Goal: Transaction & Acquisition: Purchase product/service

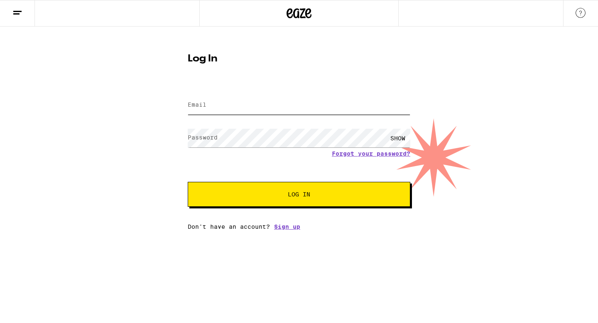
click at [215, 108] on input "Email" at bounding box center [299, 105] width 223 height 19
click at [202, 110] on input "Email" at bounding box center [299, 105] width 223 height 19
click at [196, 102] on label "Email" at bounding box center [197, 104] width 19 height 7
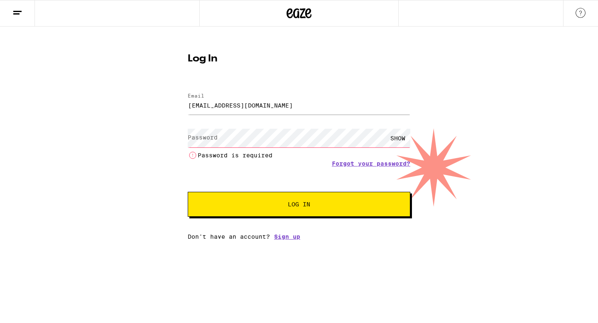
click at [397, 138] on div "SHOW" at bounding box center [397, 138] width 25 height 19
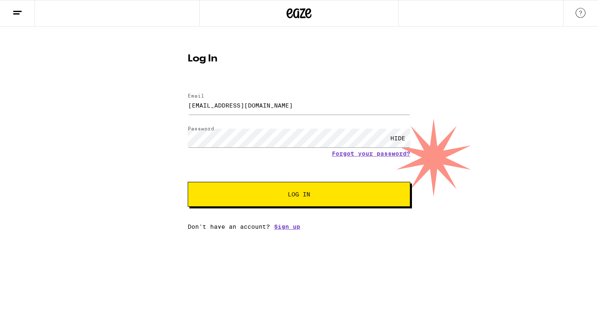
click at [260, 202] on button "Log In" at bounding box center [299, 194] width 223 height 25
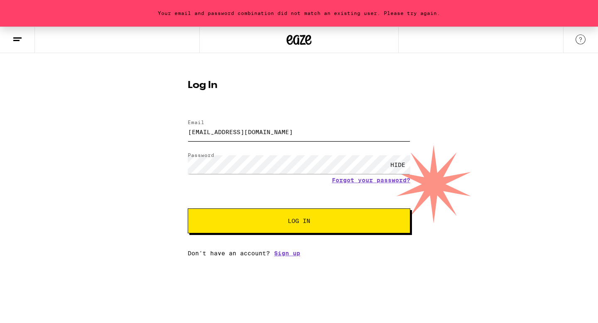
click at [254, 130] on input "[EMAIL_ADDRESS][DOMAIN_NAME]" at bounding box center [299, 131] width 223 height 19
type input "[PERSON_NAME][EMAIL_ADDRESS][PERSON_NAME][PERSON_NAME][DOMAIN_NAME]"
click at [310, 224] on span "Log In" at bounding box center [298, 221] width 155 height 6
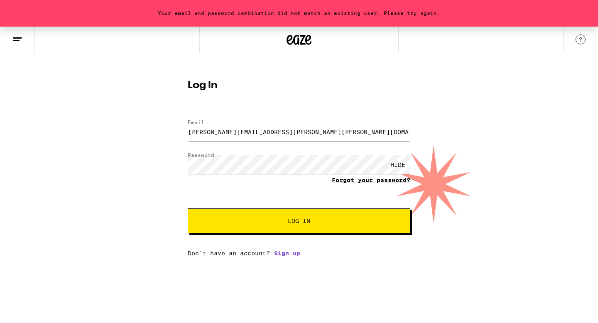
click at [369, 181] on link "Forgot your password?" at bounding box center [371, 180] width 78 height 7
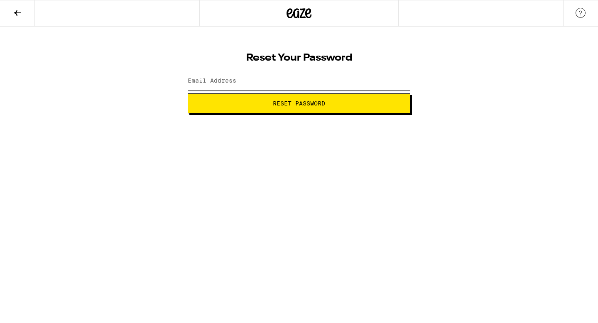
click at [253, 84] on input "Email Address" at bounding box center [299, 81] width 223 height 19
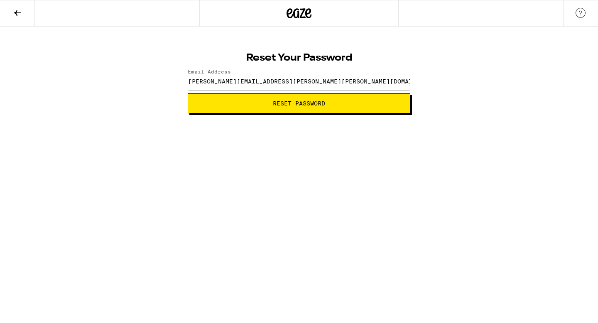
click at [254, 102] on span "Reset Password" at bounding box center [299, 103] width 208 height 6
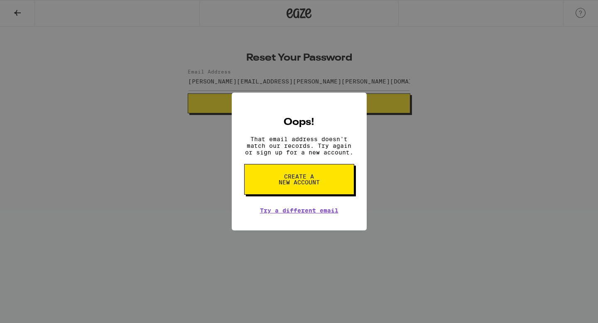
click at [214, 198] on div "Oops! That email address doesn't match our records. Try again or sign up for a …" at bounding box center [299, 161] width 598 height 323
click at [273, 213] on link "Try a different email" at bounding box center [299, 210] width 78 height 7
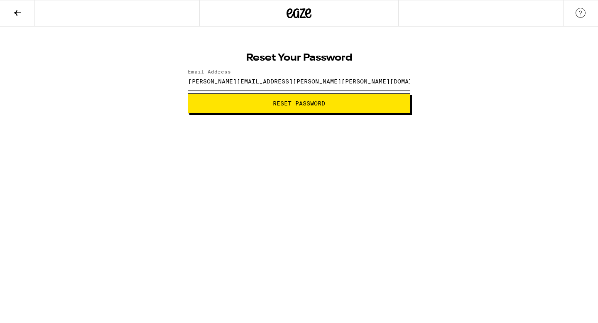
click at [230, 83] on input "[PERSON_NAME][EMAIL_ADDRESS][PERSON_NAME][PERSON_NAME][DOMAIN_NAME]" at bounding box center [299, 81] width 223 height 19
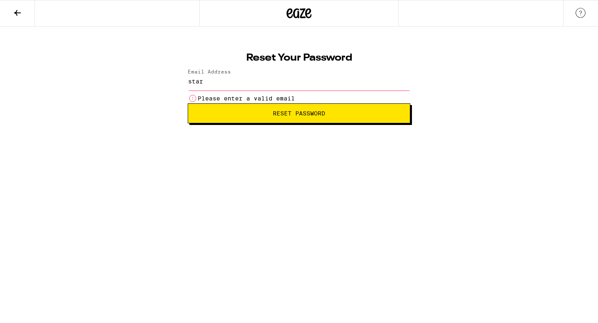
type input "[EMAIL_ADDRESS][DOMAIN_NAME]"
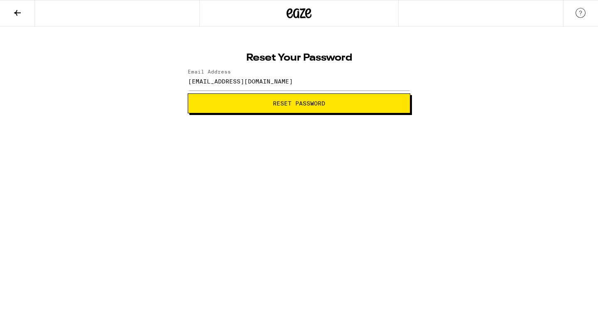
click at [269, 113] on button "Reset Password" at bounding box center [299, 103] width 223 height 20
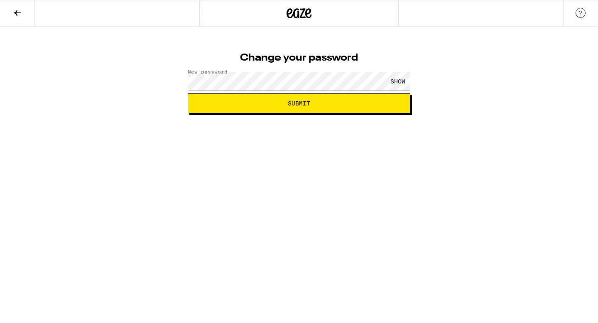
click at [396, 78] on div "SHOW" at bounding box center [397, 81] width 25 height 19
click at [307, 111] on button "Submit" at bounding box center [299, 103] width 223 height 20
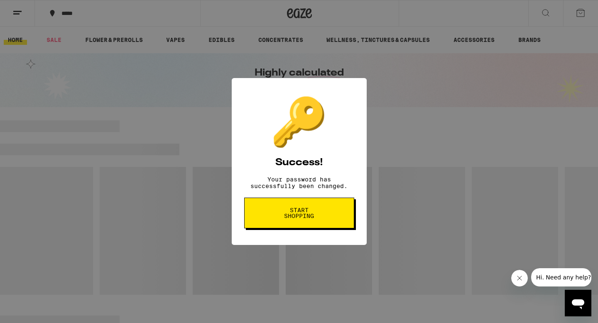
click at [297, 219] on span "Start shopping" at bounding box center [299, 213] width 43 height 12
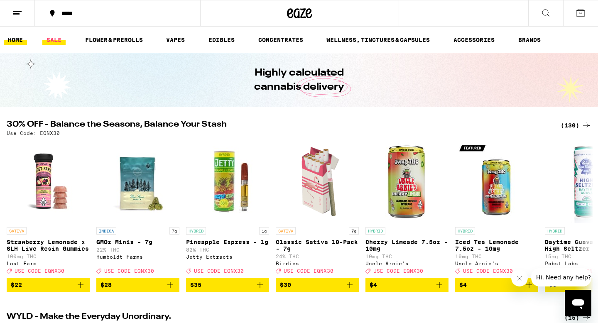
click at [55, 42] on link "SALE" at bounding box center [53, 40] width 23 height 10
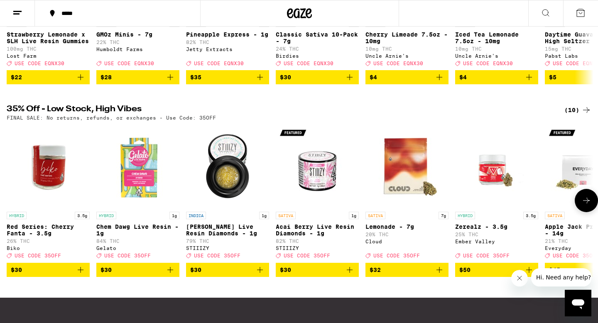
scroll to position [203, 0]
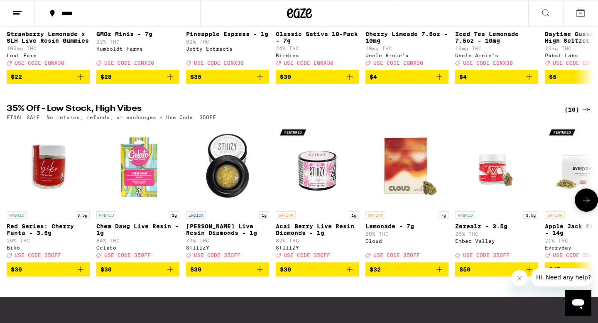
click at [440, 274] on icon "Add to bag" at bounding box center [439, 269] width 10 height 10
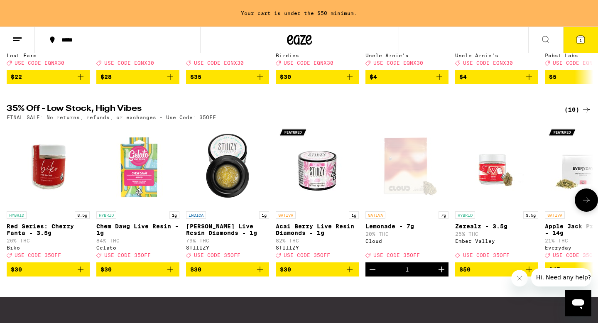
scroll to position [0, 0]
click at [587, 205] on icon at bounding box center [586, 200] width 10 height 10
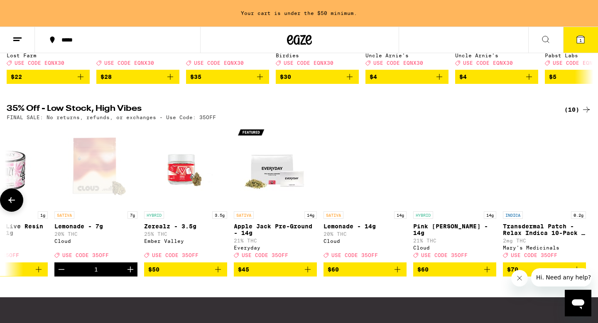
scroll to position [0, 312]
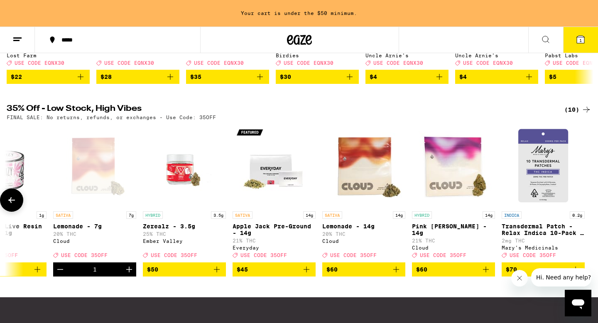
click at [56, 274] on icon "Decrement" at bounding box center [60, 269] width 10 height 10
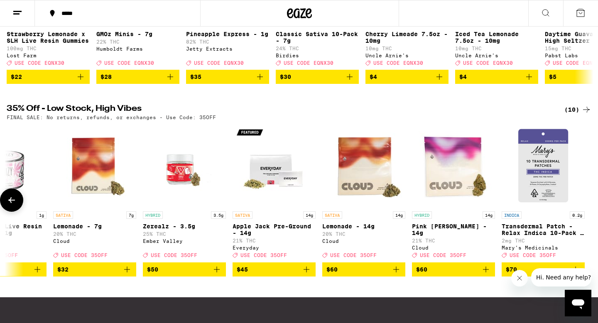
click at [396, 274] on icon "Add to bag" at bounding box center [396, 269] width 10 height 10
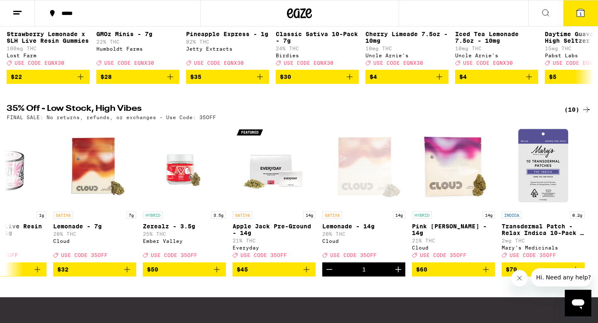
click at [581, 13] on span "1" at bounding box center [580, 13] width 2 height 5
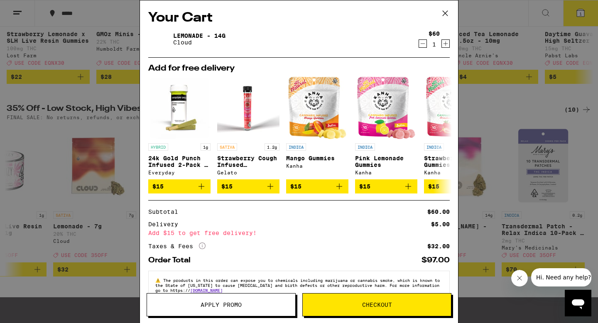
click at [220, 306] on span "Apply Promo" at bounding box center [221, 305] width 41 height 6
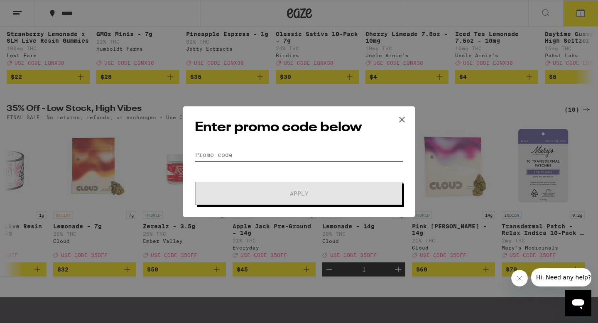
click at [232, 151] on input "Promo Code" at bounding box center [299, 155] width 208 height 12
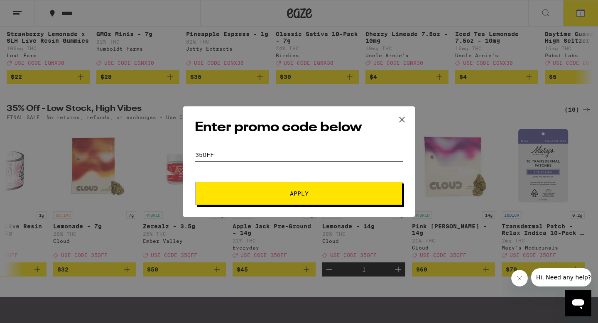
type input "35OFF"
click at [275, 201] on button "Apply" at bounding box center [299, 193] width 207 height 23
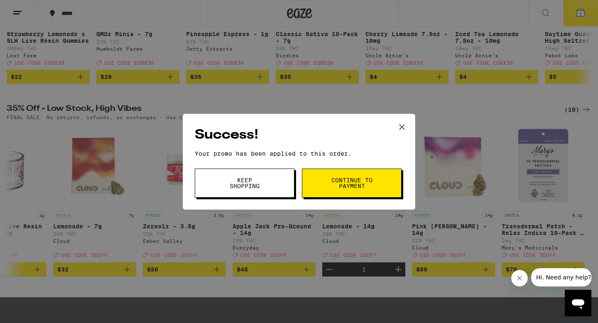
click at [342, 185] on span "Continue to payment" at bounding box center [351, 183] width 42 height 12
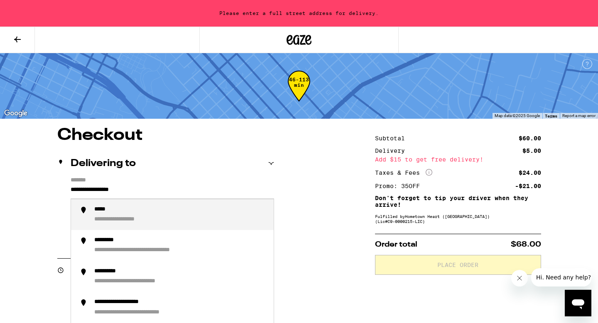
drag, startPoint x: 245, startPoint y: 188, endPoint x: 0, endPoint y: 185, distance: 245.4
click at [147, 213] on div "**********" at bounding box center [126, 210] width 64 height 8
type input "**********"
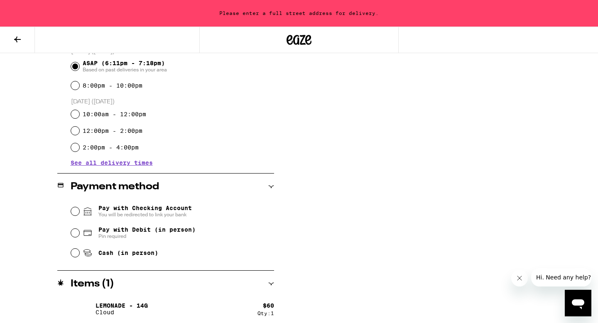
scroll to position [242, 0]
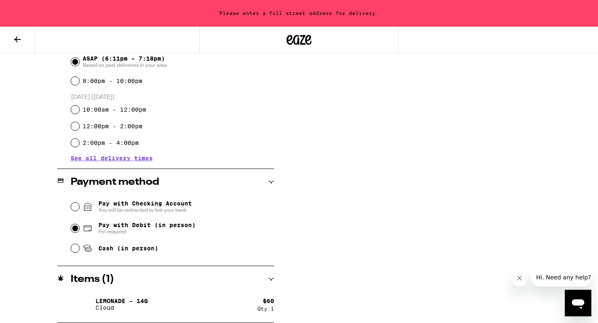
click at [73, 230] on input "Pay with Debit (in person) Pin required" at bounding box center [75, 228] width 8 height 8
radio input "true"
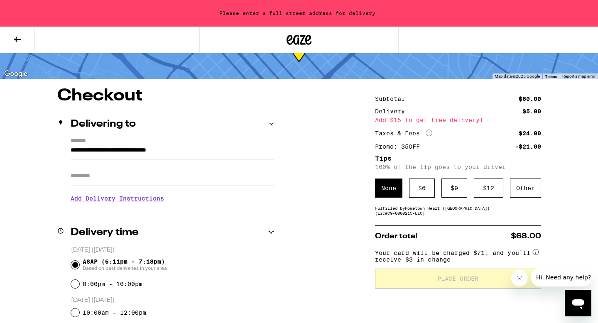
scroll to position [40, 0]
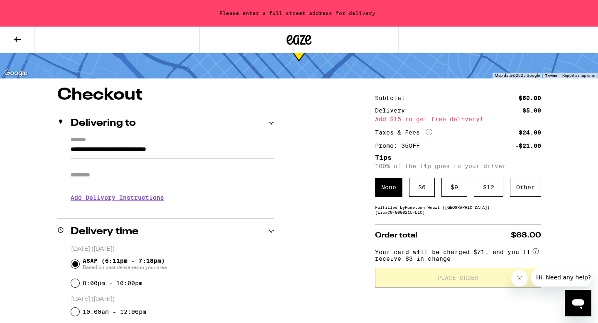
click at [396, 191] on div "None" at bounding box center [388, 187] width 27 height 19
click at [428, 162] on div "Subtotal $60.00 Delivery $5.00 Add $15 to get free delivery! Taxes & Fees More …" at bounding box center [458, 306] width 166 height 438
click at [412, 191] on div "$ 6" at bounding box center [422, 187] width 26 height 19
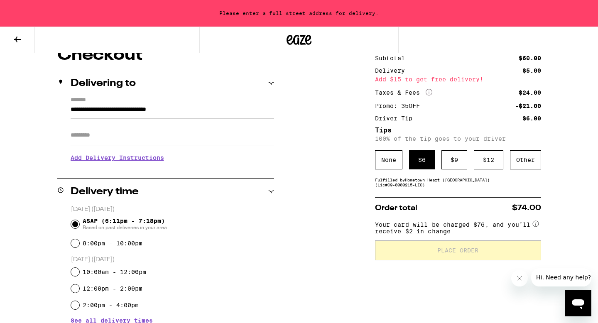
scroll to position [90, 0]
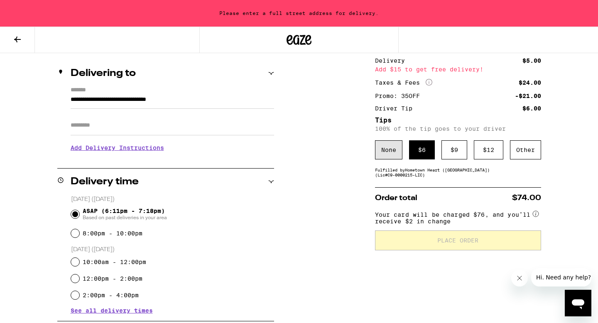
click at [391, 147] on div "None" at bounding box center [388, 149] width 27 height 19
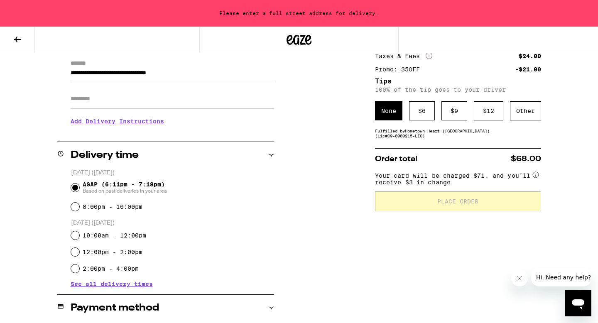
scroll to position [98, 0]
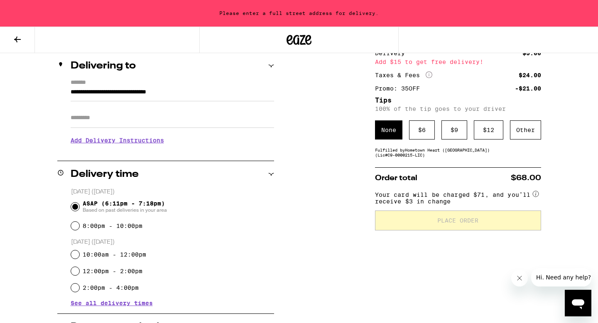
click at [401, 165] on div "Subtotal $60.00 Delivery $5.00 Add $15 to get free delivery! Taxes & Fees More …" at bounding box center [458, 248] width 166 height 438
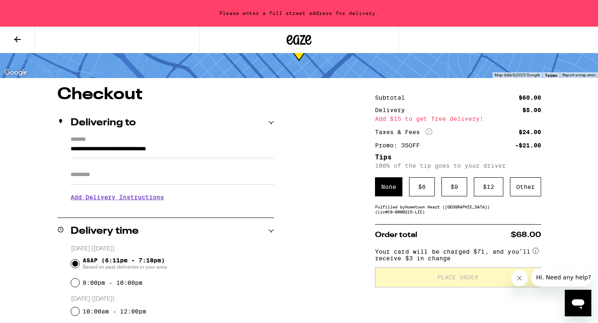
scroll to position [27, 0]
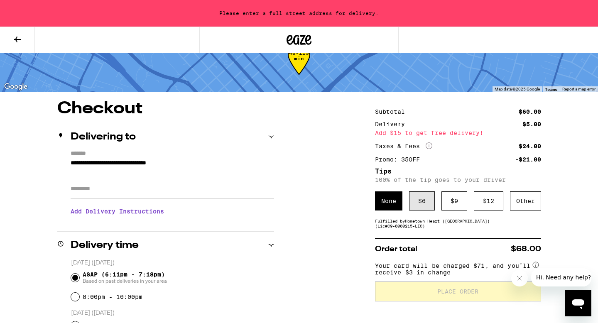
click at [421, 199] on div "$ 6" at bounding box center [422, 200] width 26 height 19
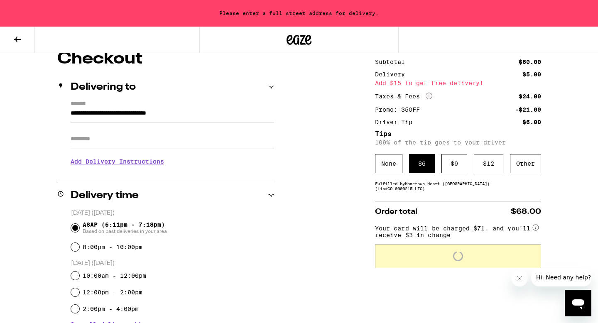
scroll to position [77, 0]
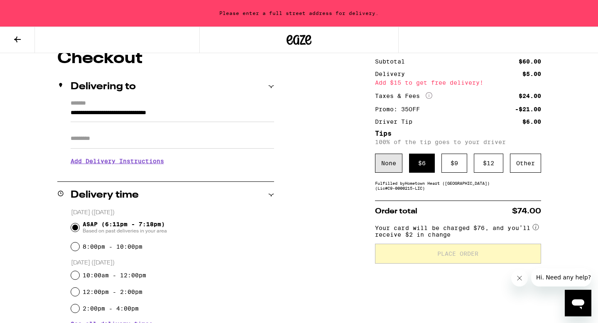
click at [390, 170] on div "None" at bounding box center [388, 163] width 27 height 19
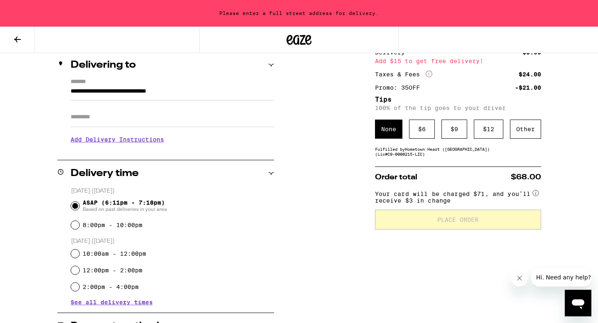
scroll to position [242, 0]
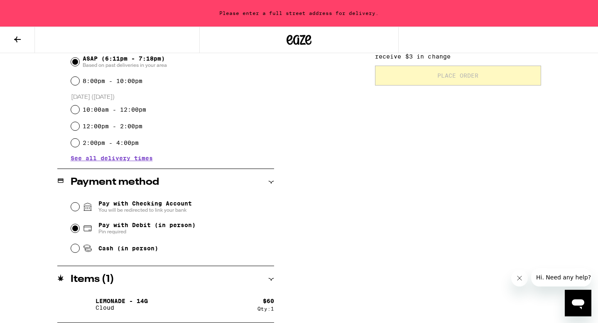
click at [526, 277] on button "Close message from company" at bounding box center [519, 278] width 17 height 17
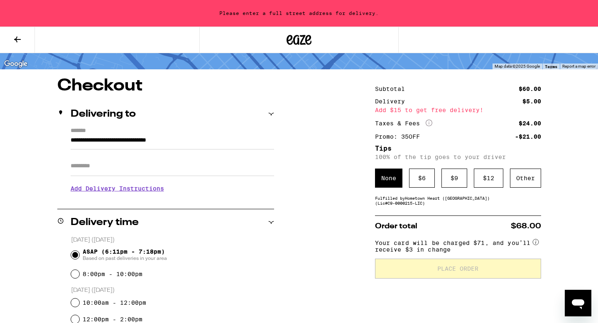
scroll to position [55, 0]
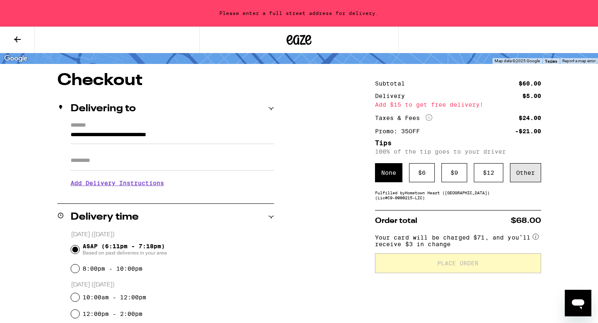
click at [534, 177] on div "Other" at bounding box center [525, 172] width 31 height 19
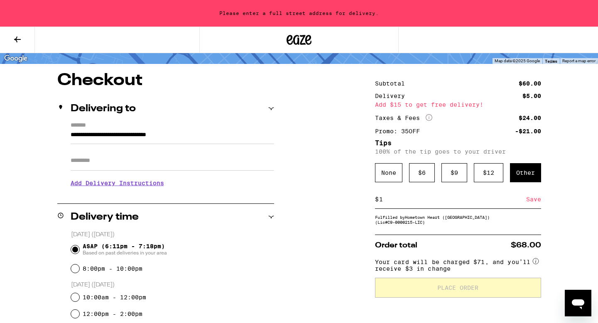
type input "1"
click at [551, 216] on div "**********" at bounding box center [299, 291] width 598 height 438
click at [534, 200] on div "Save" at bounding box center [533, 199] width 15 height 18
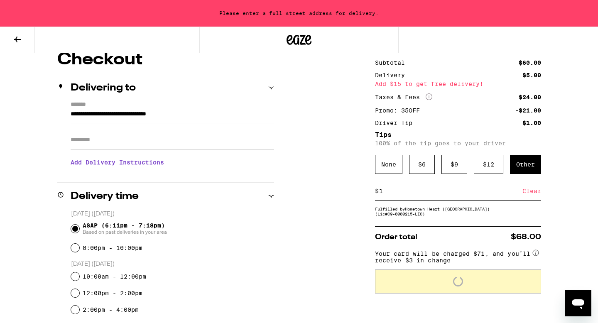
scroll to position [80, 0]
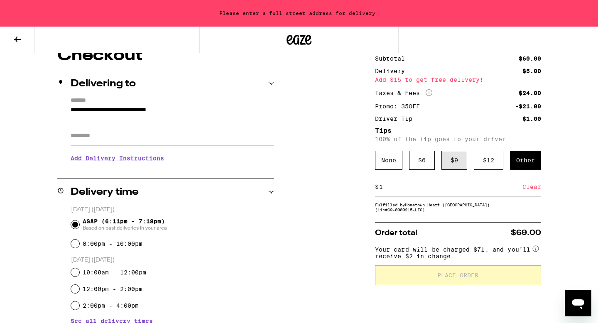
click at [453, 161] on div "$ 9" at bounding box center [454, 160] width 26 height 19
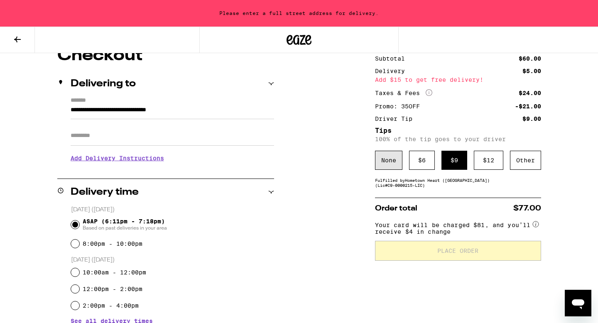
click at [390, 159] on div "None" at bounding box center [388, 160] width 27 height 19
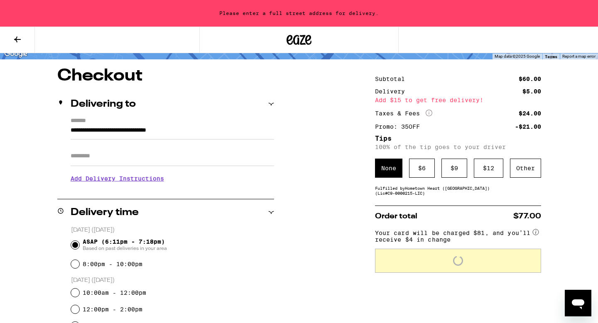
scroll to position [56, 0]
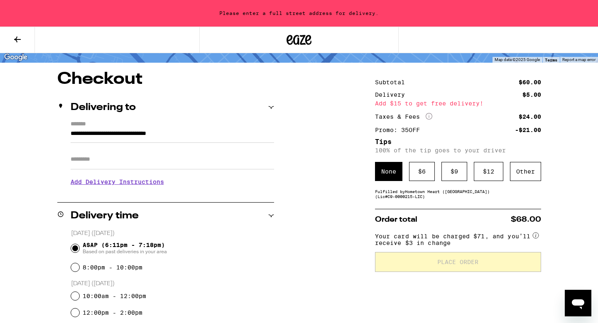
click at [106, 181] on h3 "Add Delivery Instructions" at bounding box center [172, 181] width 203 height 19
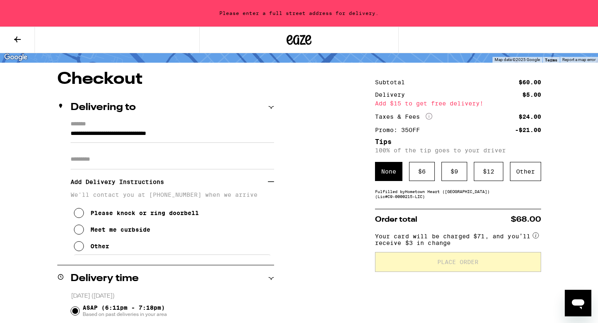
click at [79, 235] on icon at bounding box center [79, 230] width 10 height 10
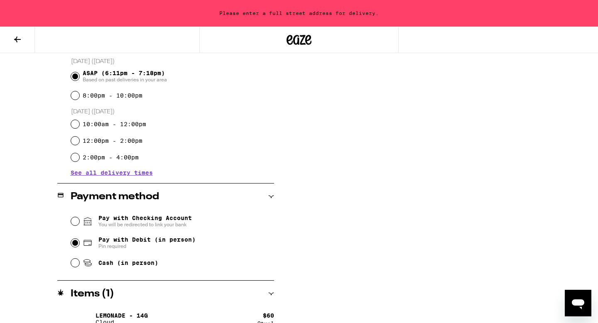
click at [358, 246] on div "**********" at bounding box center [299, 86] width 598 height 501
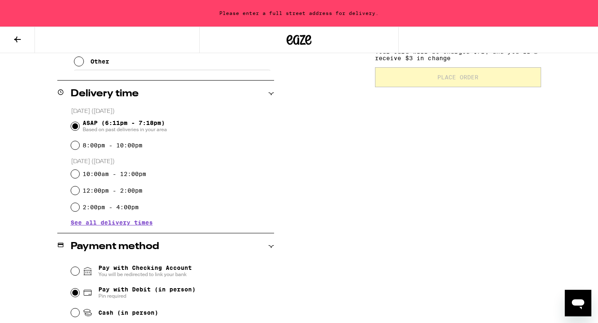
scroll to position [280, 0]
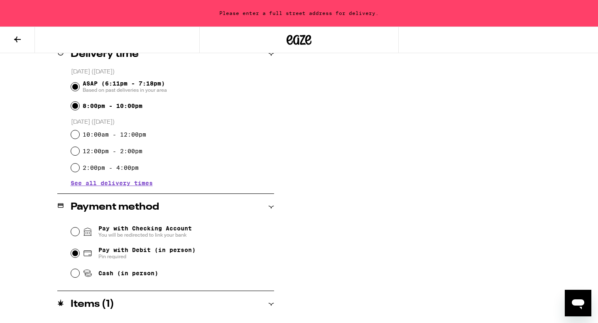
click at [76, 108] on input "8:00pm - 10:00pm" at bounding box center [75, 106] width 8 height 8
radio input "true"
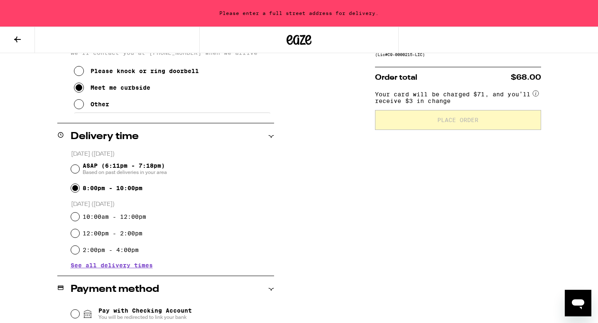
scroll to position [154, 0]
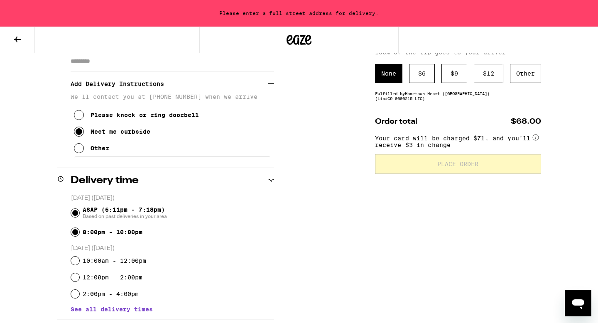
click at [78, 213] on input "ASAP (6:11pm - 7:18pm) Based on past deliveries in your area" at bounding box center [75, 213] width 8 height 8
radio input "true"
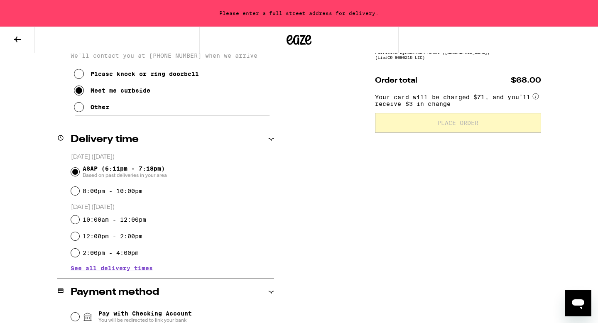
scroll to position [305, 0]
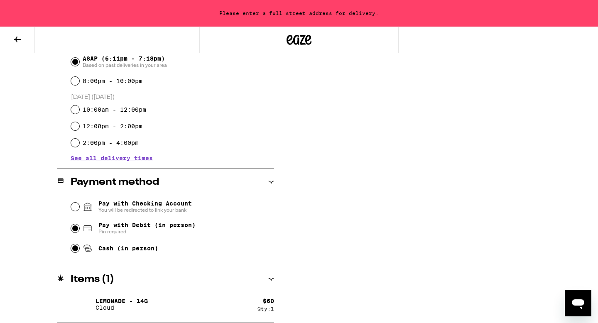
click at [76, 250] on input "Cash (in person)" at bounding box center [75, 248] width 8 height 8
radio input "true"
click at [80, 230] on div "Pay with Debit (in person) Pin required" at bounding box center [172, 229] width 203 height 22
click at [73, 230] on input "Pay with Debit (in person) Pin required" at bounding box center [75, 228] width 8 height 8
radio input "true"
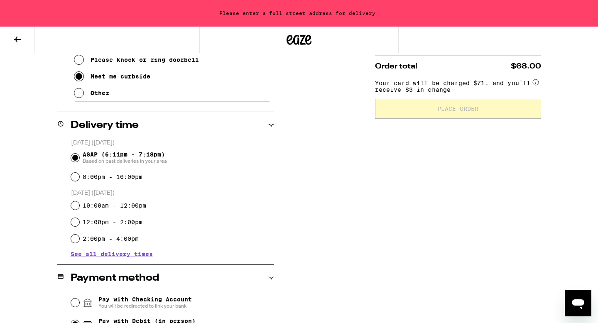
scroll to position [161, 0]
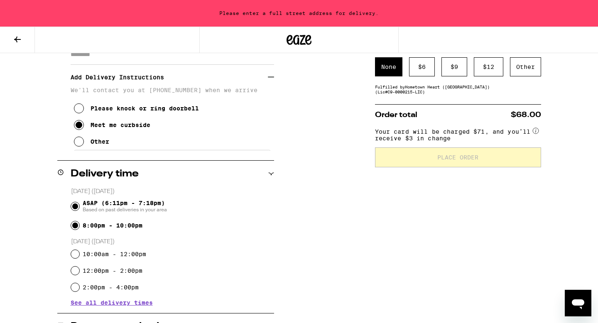
click at [73, 227] on input "8:00pm - 10:00pm" at bounding box center [75, 225] width 8 height 8
radio input "true"
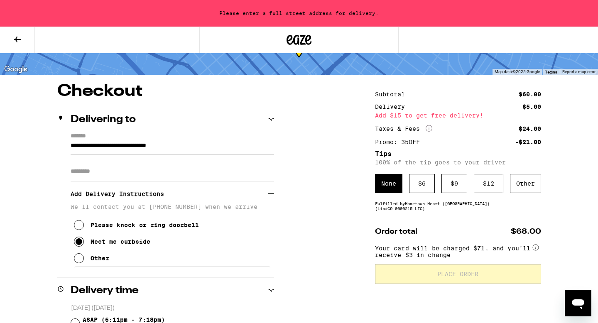
scroll to position [0, 0]
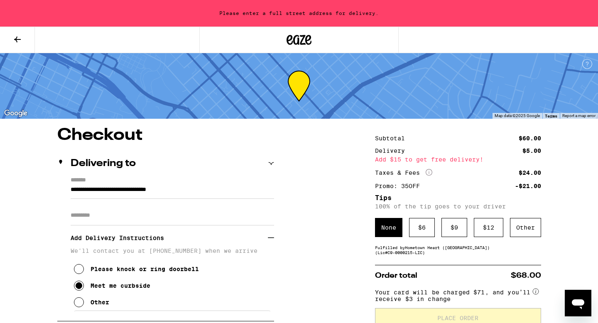
click at [225, 196] on input "**********" at bounding box center [172, 192] width 203 height 14
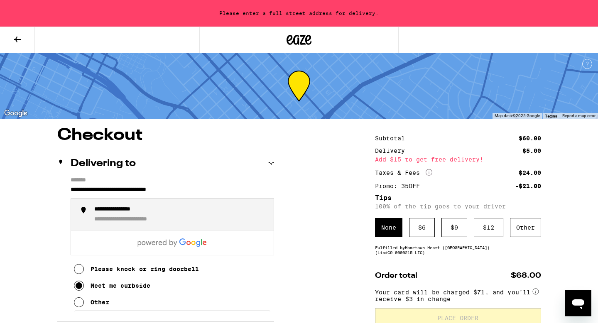
click at [173, 209] on div "**********" at bounding box center [180, 215] width 173 height 18
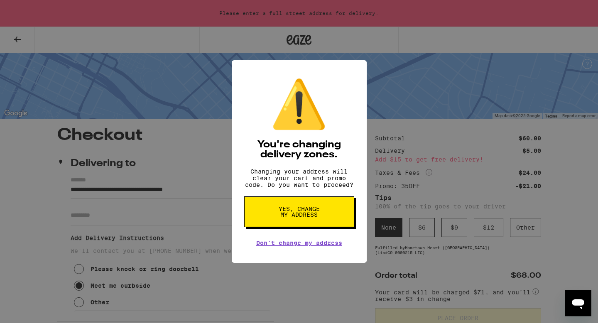
click at [297, 213] on span "Yes, change my address" at bounding box center [299, 212] width 43 height 12
type input "**********"
radio input "false"
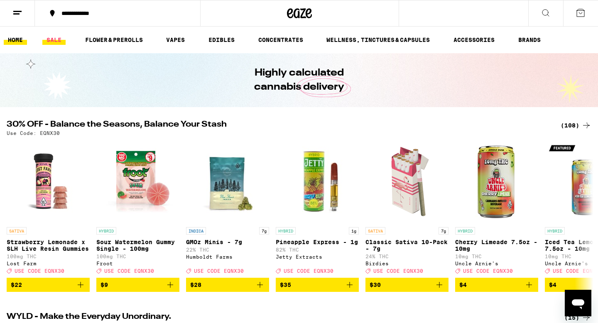
click at [50, 36] on link "SALE" at bounding box center [53, 40] width 23 height 10
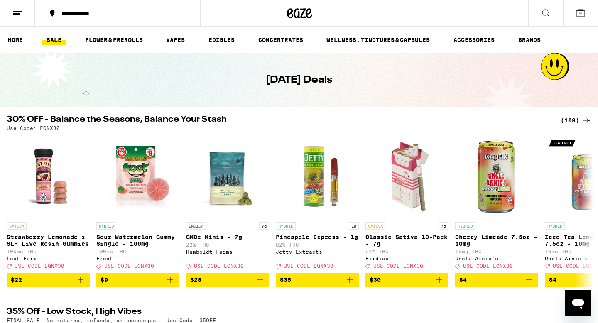
click at [591, 120] on div "30% OFF - Balance the Seasons, Balance Your Stash (108) Use Code: EQNX30" at bounding box center [299, 122] width 598 height 15
click at [585, 120] on icon at bounding box center [586, 120] width 10 height 10
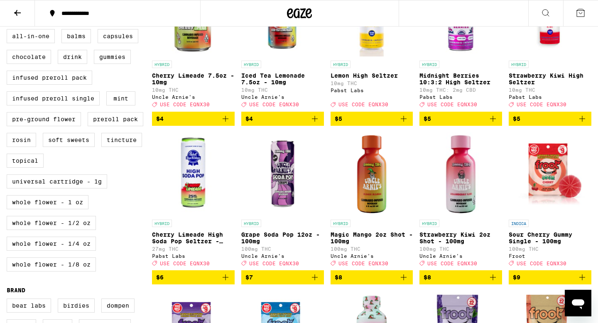
scroll to position [306, 0]
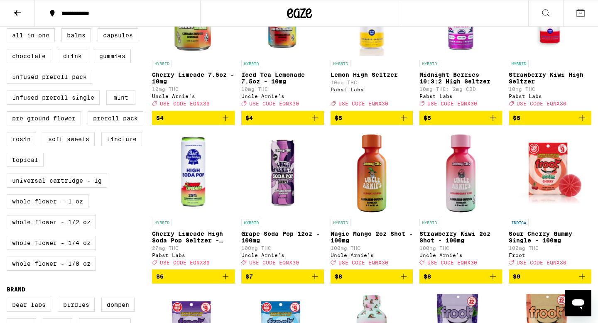
click at [39, 208] on label "Whole Flower - 1 oz" at bounding box center [48, 201] width 82 height 14
click at [9, 30] on input "Whole Flower - 1 oz" at bounding box center [8, 29] width 0 height 0
checkbox input "true"
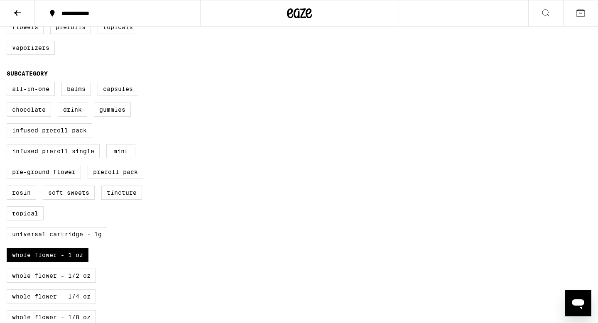
scroll to position [328, 0]
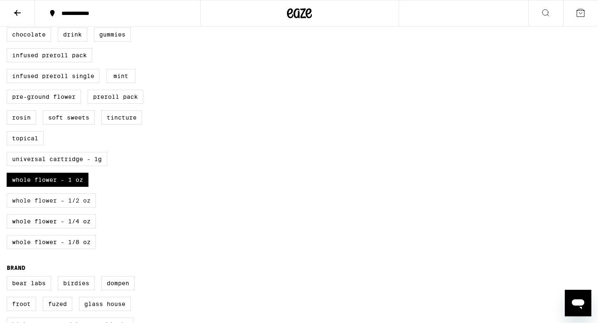
click at [72, 208] on label "Whole Flower - 1/2 oz" at bounding box center [51, 200] width 89 height 14
click at [9, 8] on input "Whole Flower - 1/2 oz" at bounding box center [8, 8] width 0 height 0
checkbox input "true"
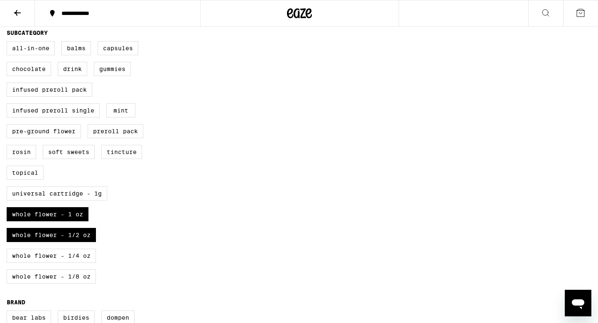
scroll to position [316, 0]
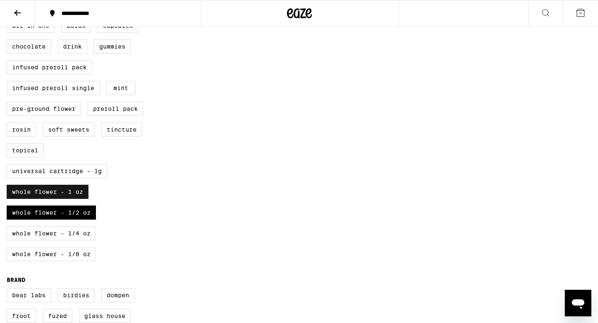
click at [52, 199] on label "Whole Flower - 1 oz" at bounding box center [48, 192] width 82 height 14
click at [9, 20] on input "Whole Flower - 1 oz" at bounding box center [8, 20] width 0 height 0
checkbox input "false"
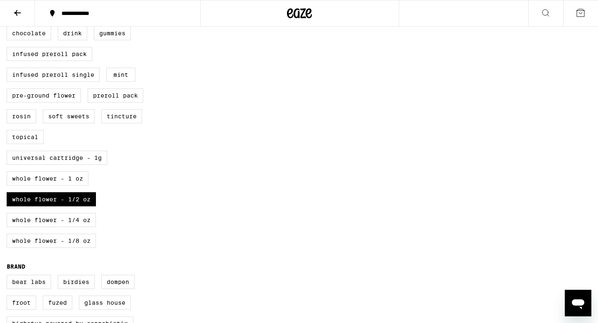
scroll to position [350, 0]
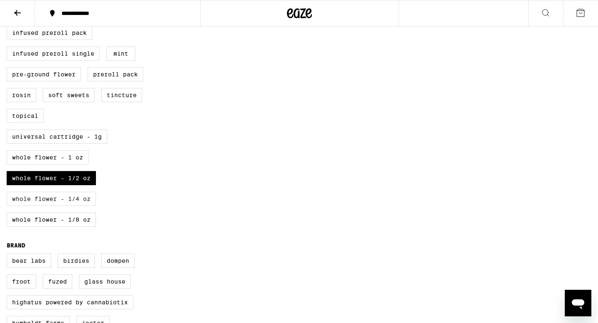
click at [69, 206] on label "Whole Flower - 1/4 oz" at bounding box center [51, 199] width 89 height 14
checkbox input "true"
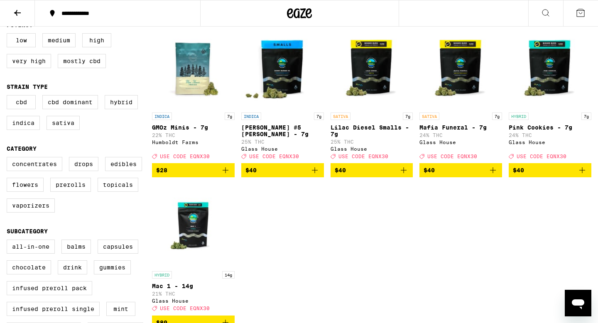
scroll to position [88, 0]
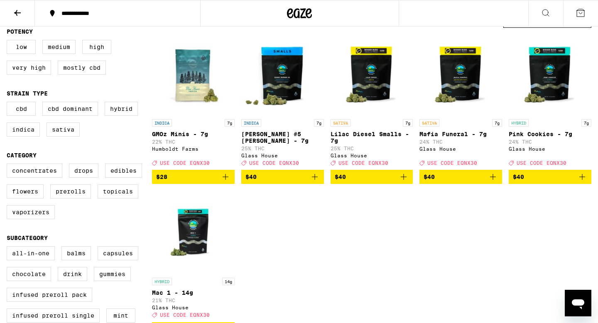
click at [365, 182] on span "$40" at bounding box center [372, 177] width 74 height 10
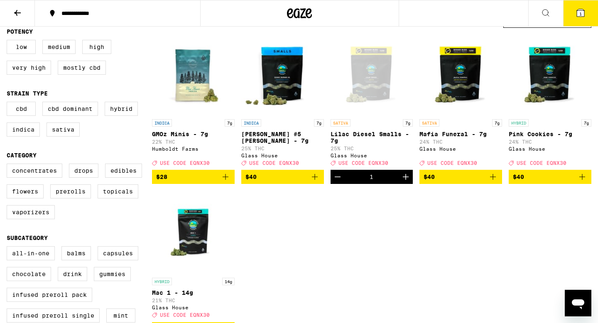
scroll to position [115, 0]
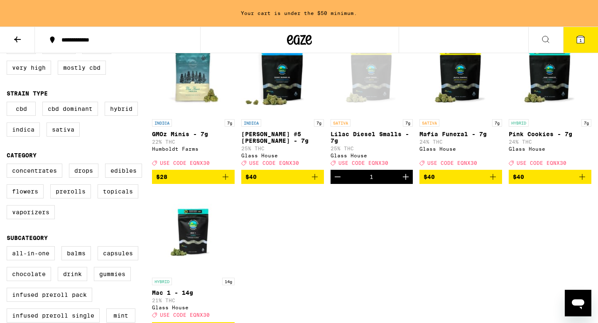
click at [312, 182] on icon "Add to bag" at bounding box center [315, 177] width 10 height 10
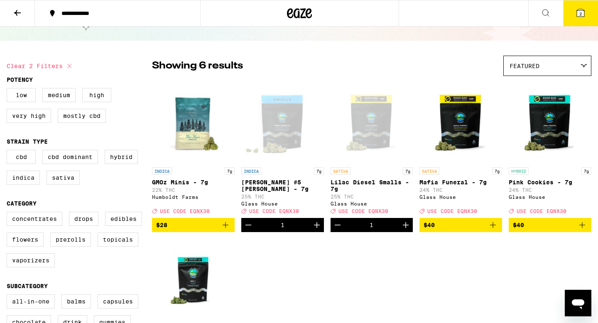
scroll to position [0, 0]
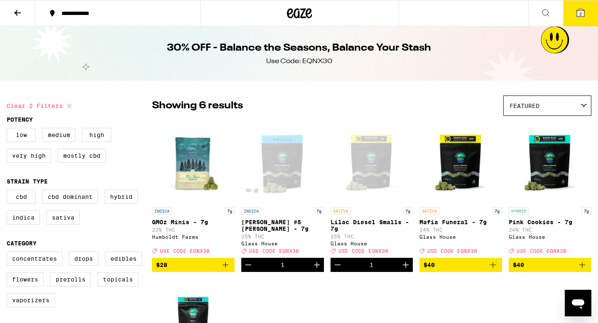
click at [570, 16] on button "2" at bounding box center [580, 13] width 35 height 26
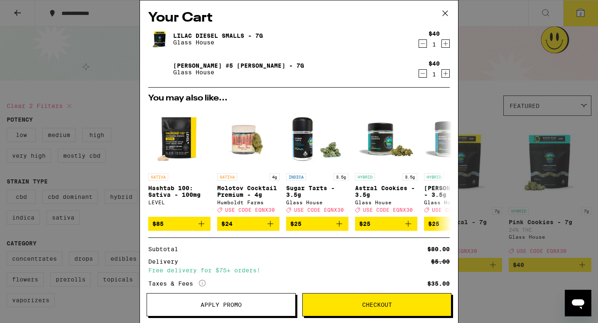
click at [244, 303] on span "Apply Promo" at bounding box center [221, 305] width 148 height 6
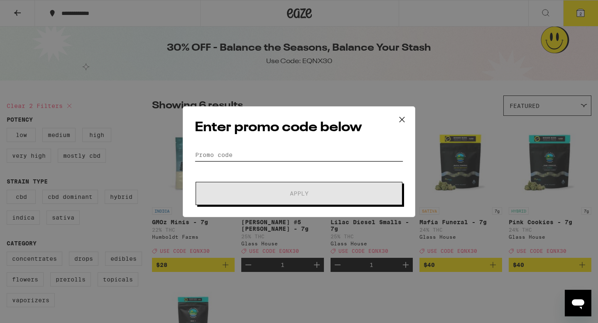
click at [229, 157] on input "Promo Code" at bounding box center [299, 155] width 208 height 12
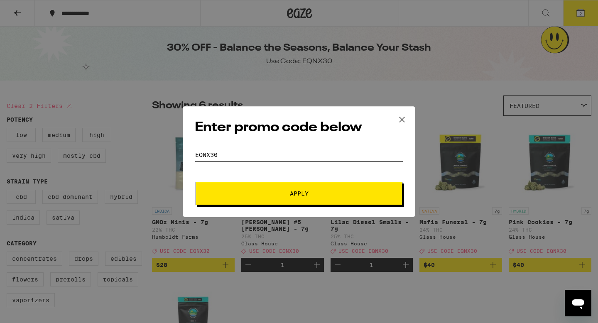
type input "EQNX30"
click at [272, 191] on span "Apply" at bounding box center [298, 194] width 149 height 6
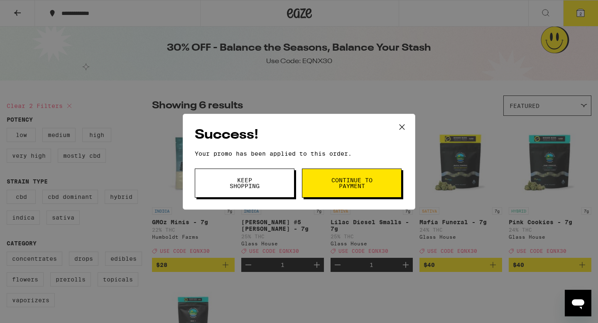
click at [336, 183] on span "Continue to payment" at bounding box center [351, 183] width 42 height 12
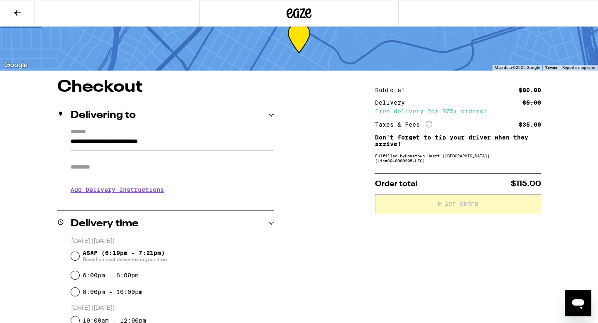
scroll to position [34, 0]
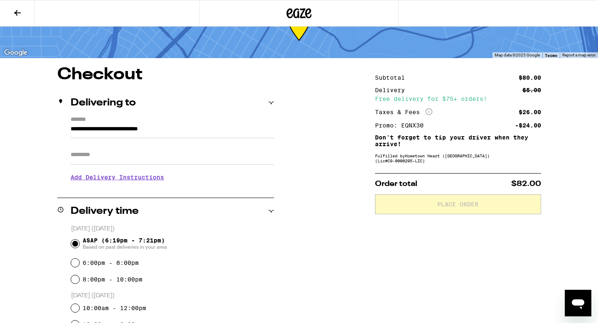
click at [75, 244] on input "ASAP (6:19pm - 7:21pm) Based on past deliveries in your area" at bounding box center [75, 244] width 8 height 8
radio input "true"
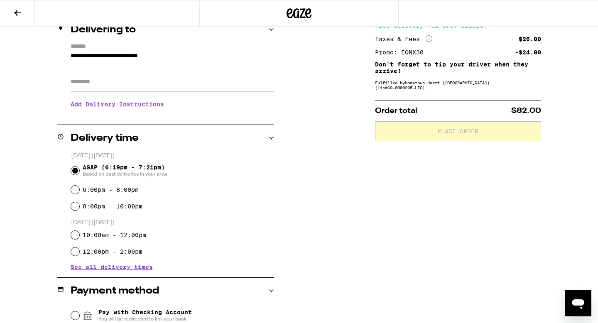
scroll to position [199, 0]
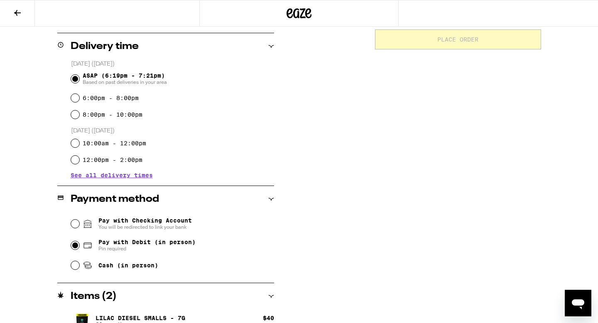
click at [73, 244] on input "Pay with Debit (in person) Pin required" at bounding box center [75, 245] width 8 height 8
radio input "true"
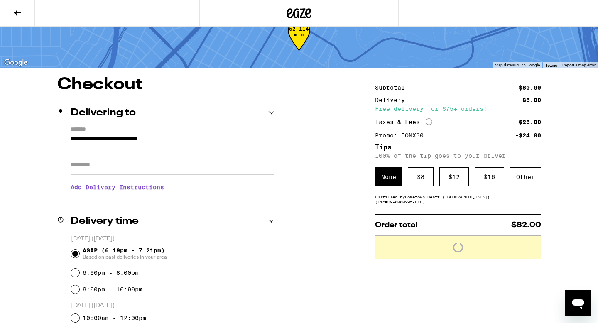
scroll to position [22, 0]
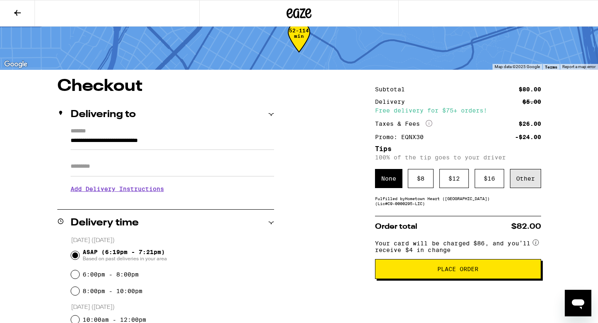
click at [530, 184] on div "Other" at bounding box center [525, 178] width 31 height 19
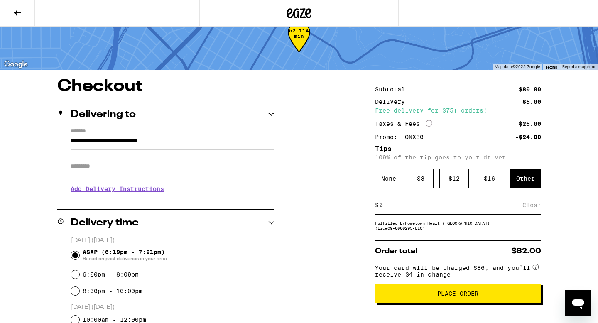
click at [462, 209] on input at bounding box center [451, 204] width 144 height 7
type input "5"
click at [533, 213] on div "Save" at bounding box center [533, 205] width 15 height 18
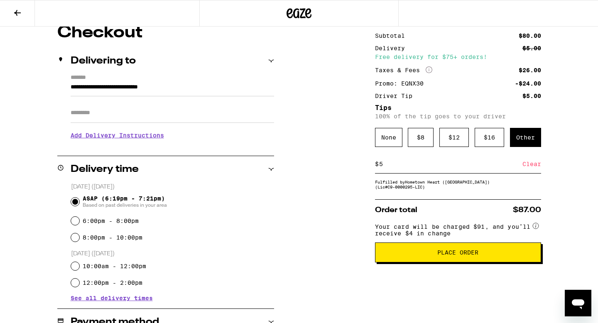
scroll to position [59, 0]
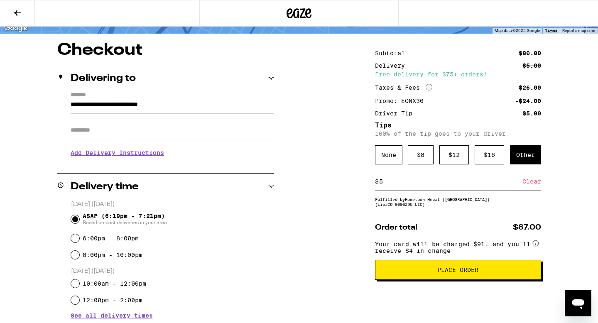
click at [450, 273] on span "Place Order" at bounding box center [457, 270] width 41 height 6
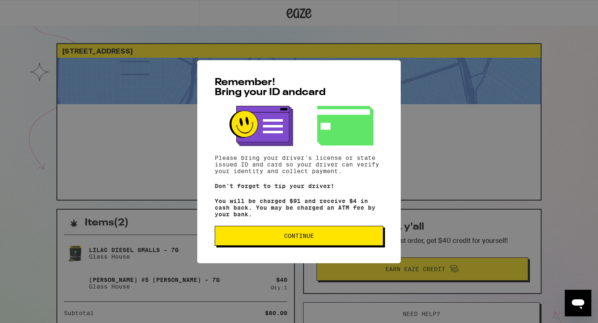
click at [309, 239] on span "Continue" at bounding box center [299, 236] width 30 height 6
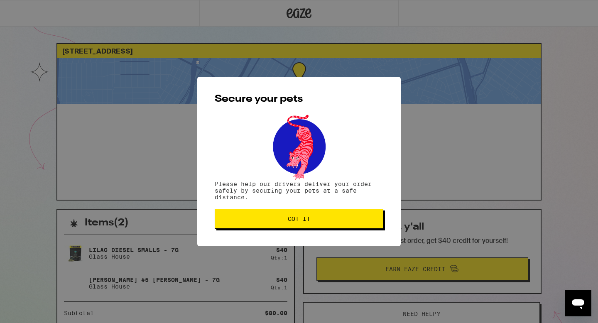
click at [290, 220] on span "Got it" at bounding box center [299, 219] width 22 height 6
